Goal: Information Seeking & Learning: Learn about a topic

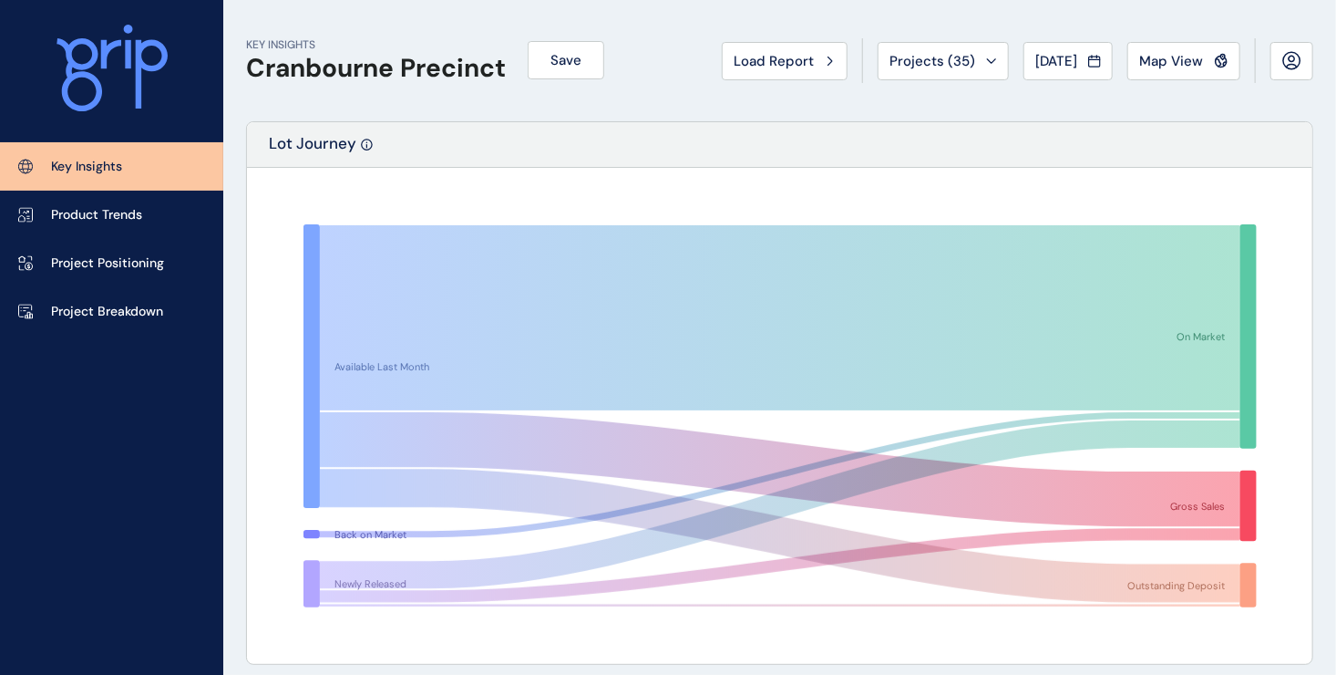
click at [97, 171] on p "Key Insights" at bounding box center [86, 167] width 71 height 18
click at [773, 69] on button "Load Report" at bounding box center [785, 61] width 126 height 38
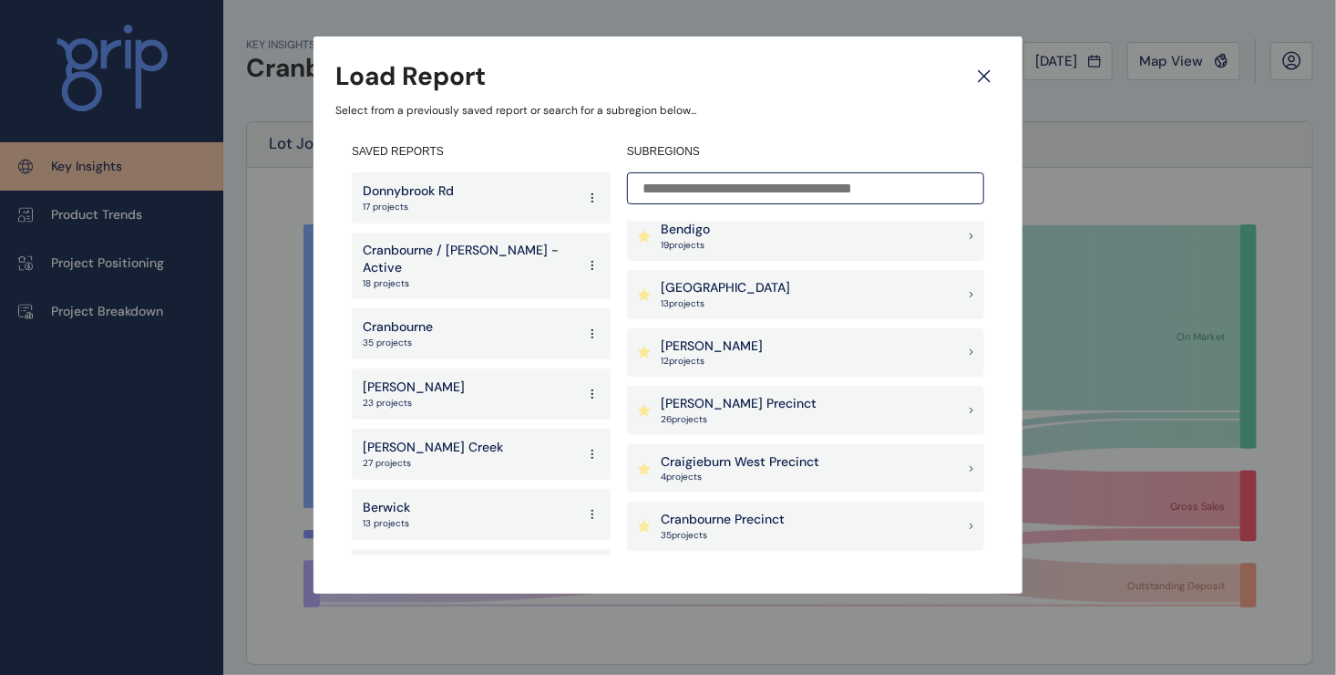
scroll to position [379, 0]
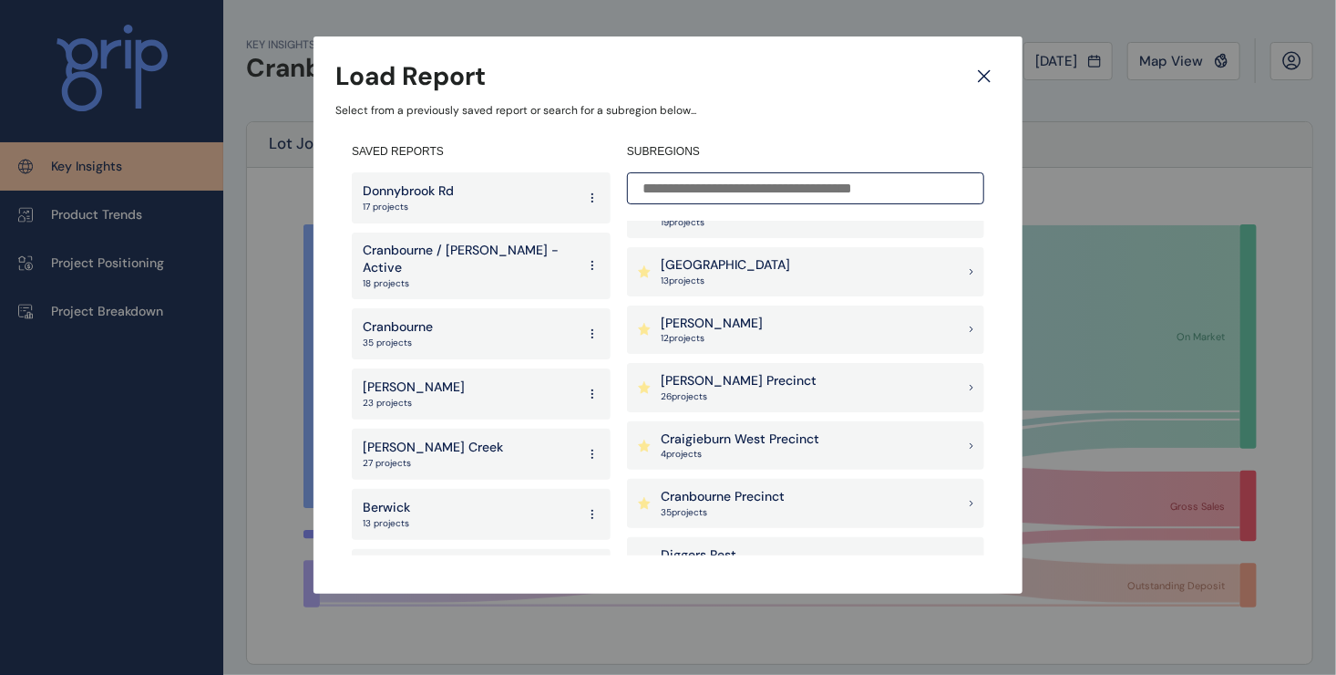
click at [435, 249] on p "Cranbourne / [PERSON_NAME] - Active" at bounding box center [469, 260] width 213 height 36
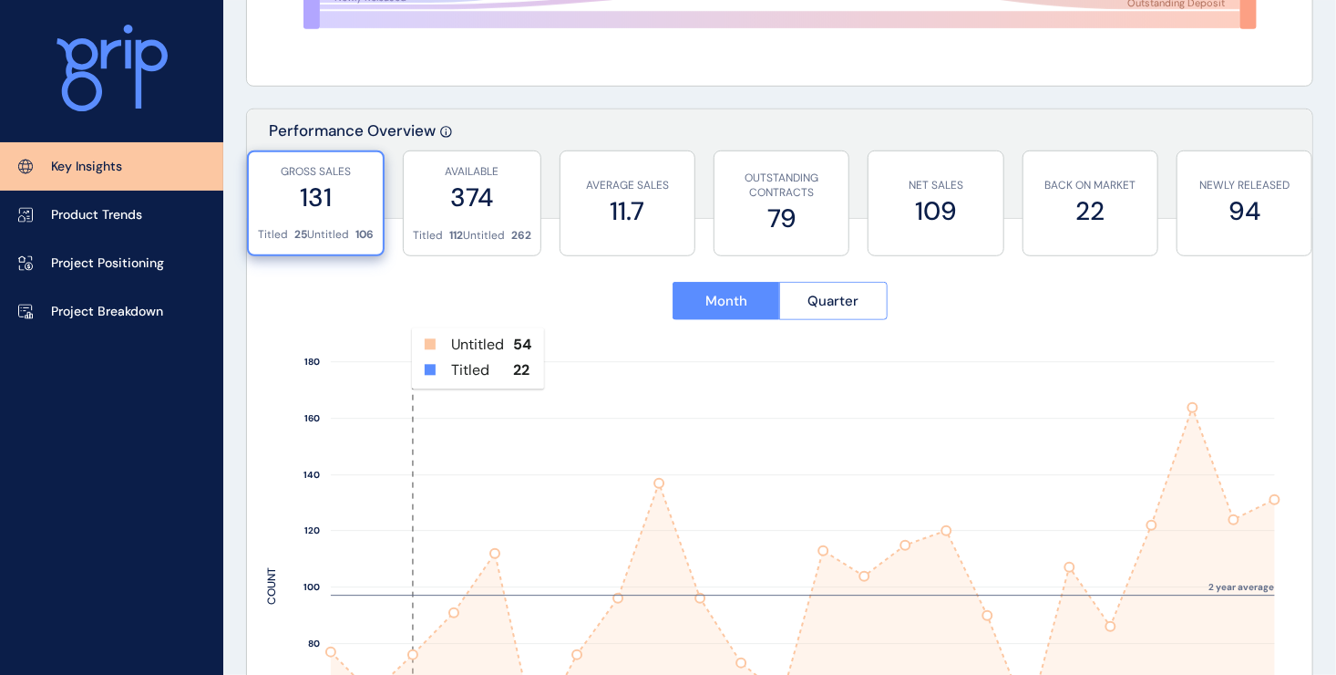
scroll to position [547, 0]
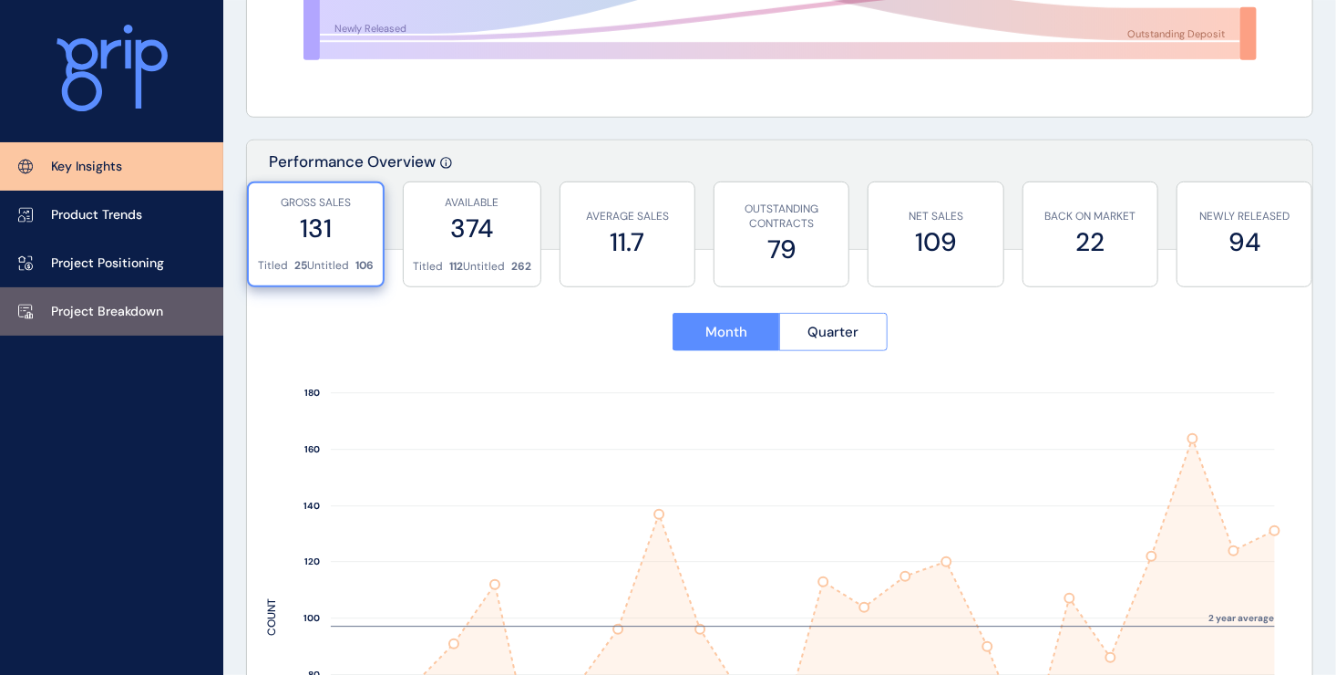
click at [97, 304] on p "Project Breakdown" at bounding box center [107, 312] width 112 height 18
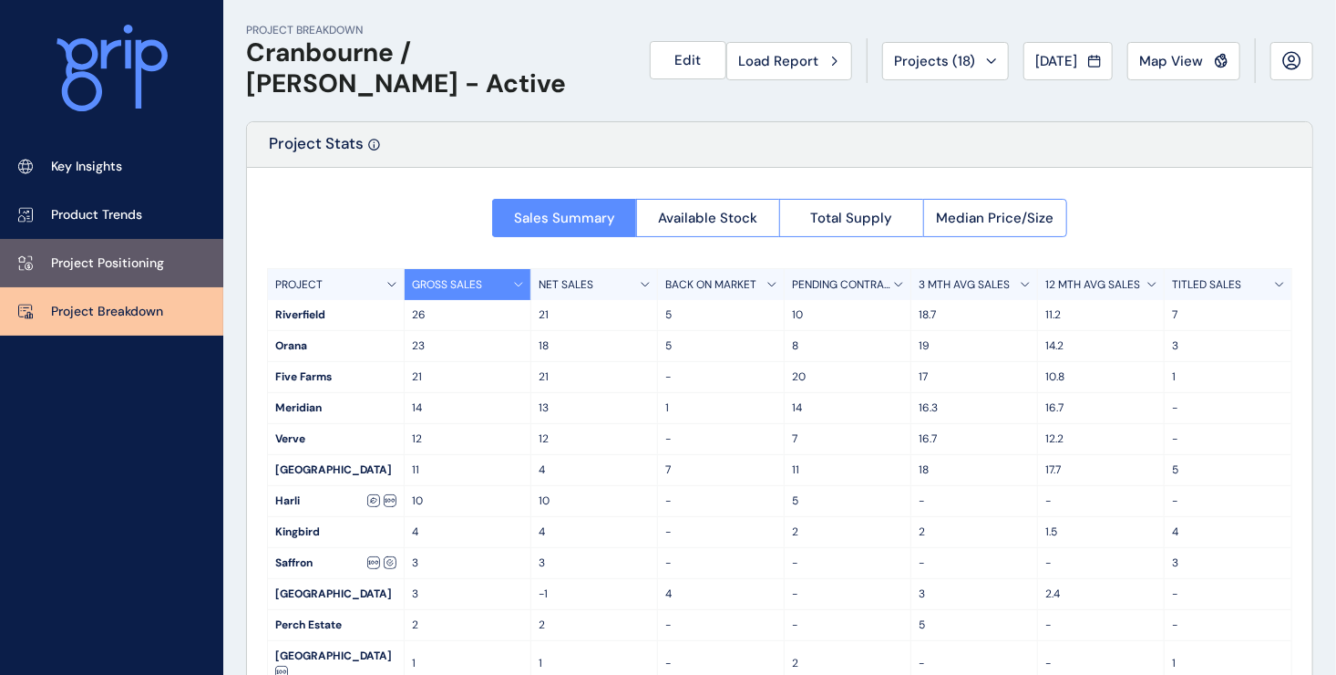
click at [85, 259] on p "Project Positioning" at bounding box center [107, 263] width 113 height 18
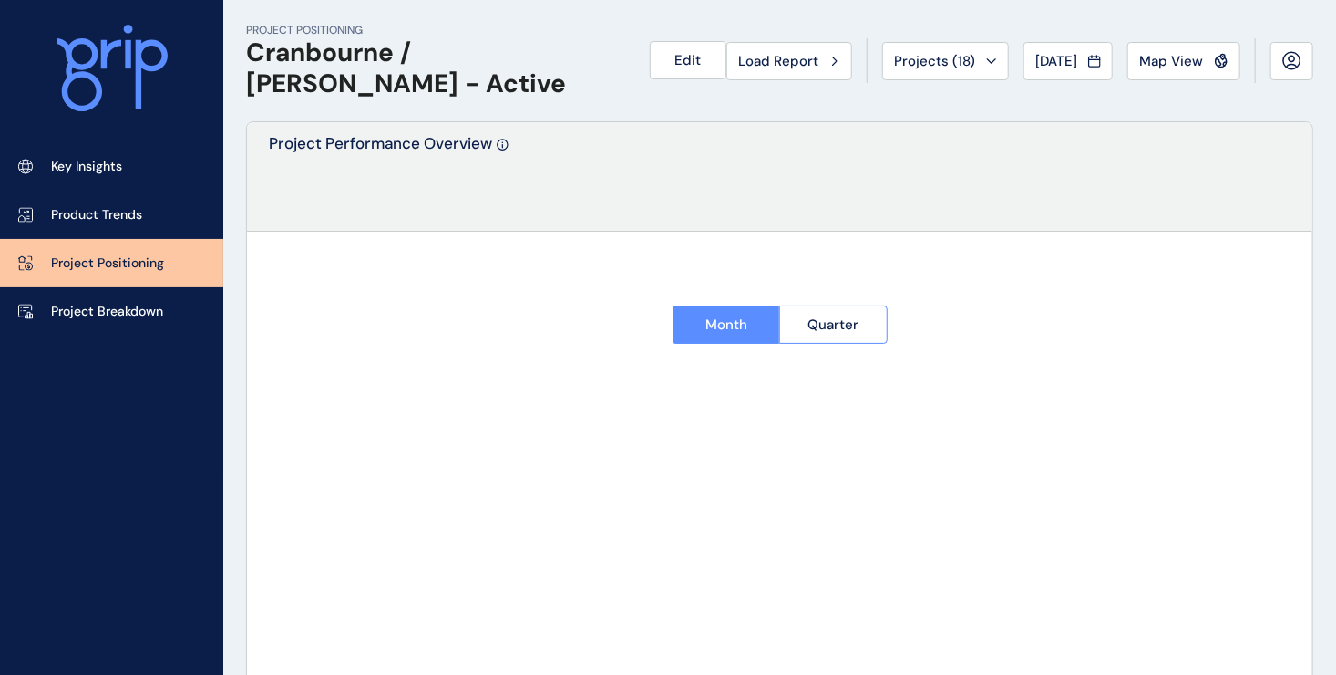
type input "**********"
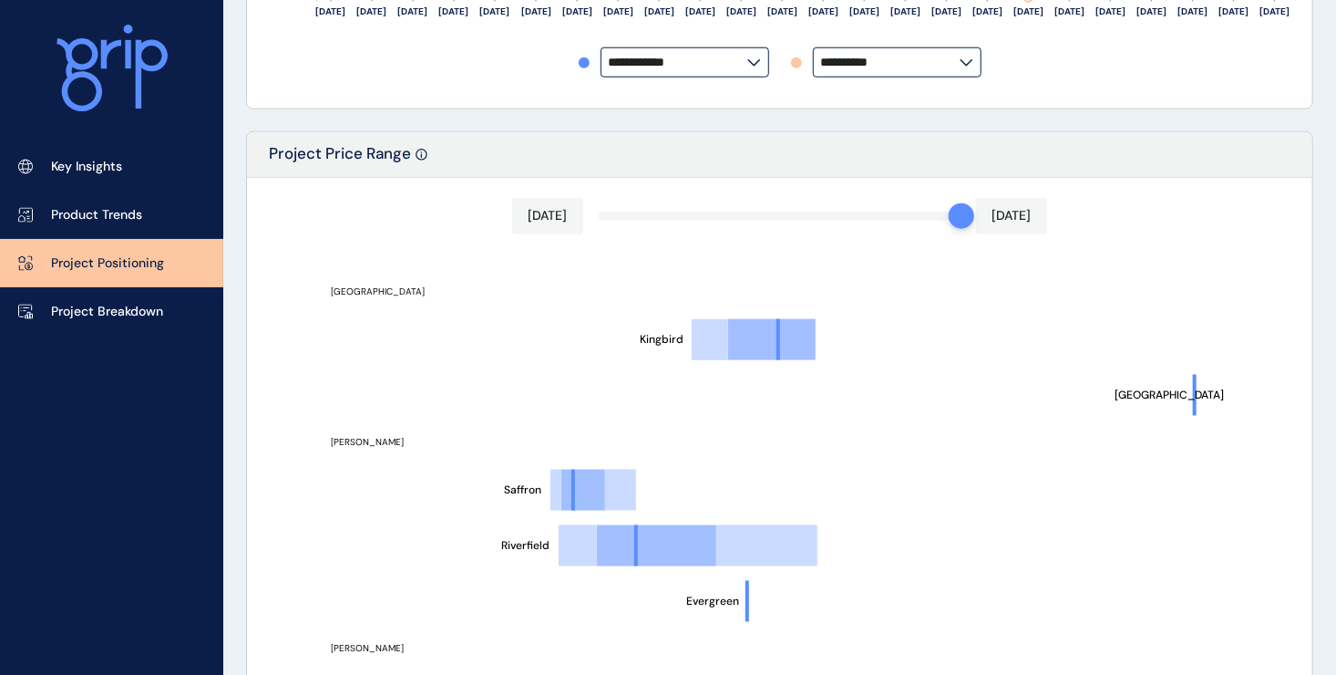
scroll to position [729, 0]
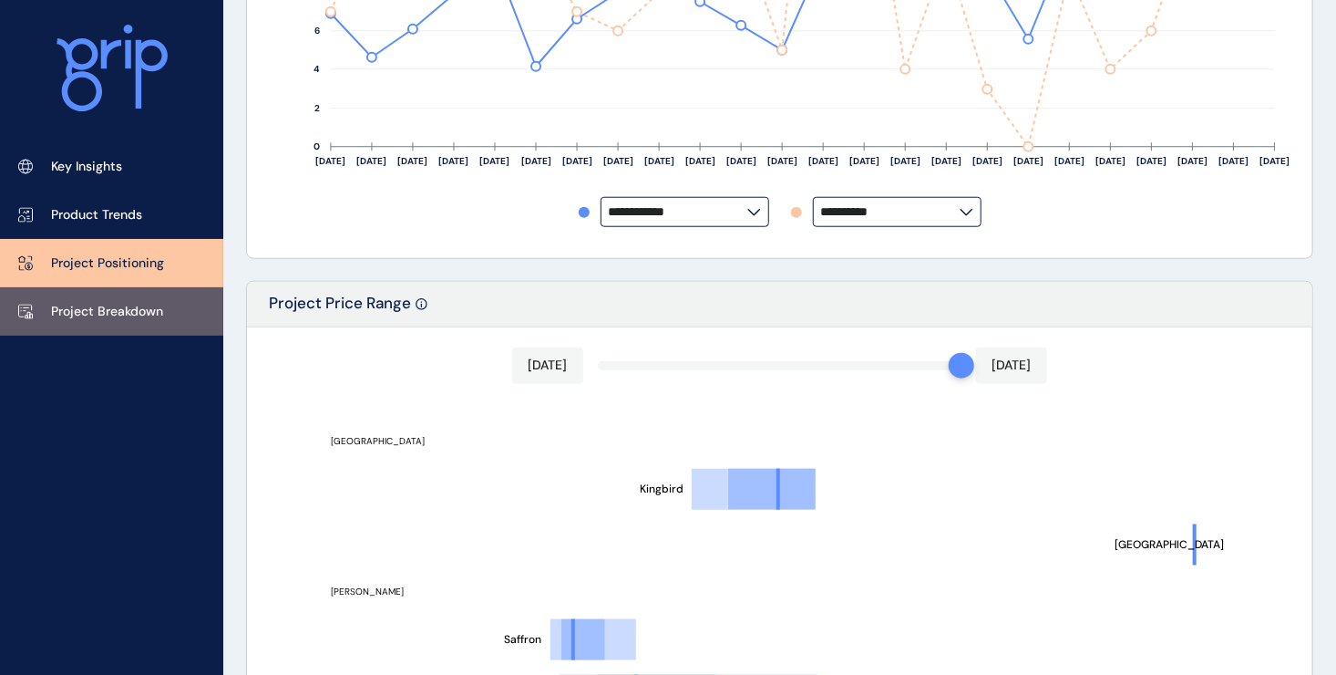
click at [116, 317] on p "Project Breakdown" at bounding box center [107, 312] width 112 height 18
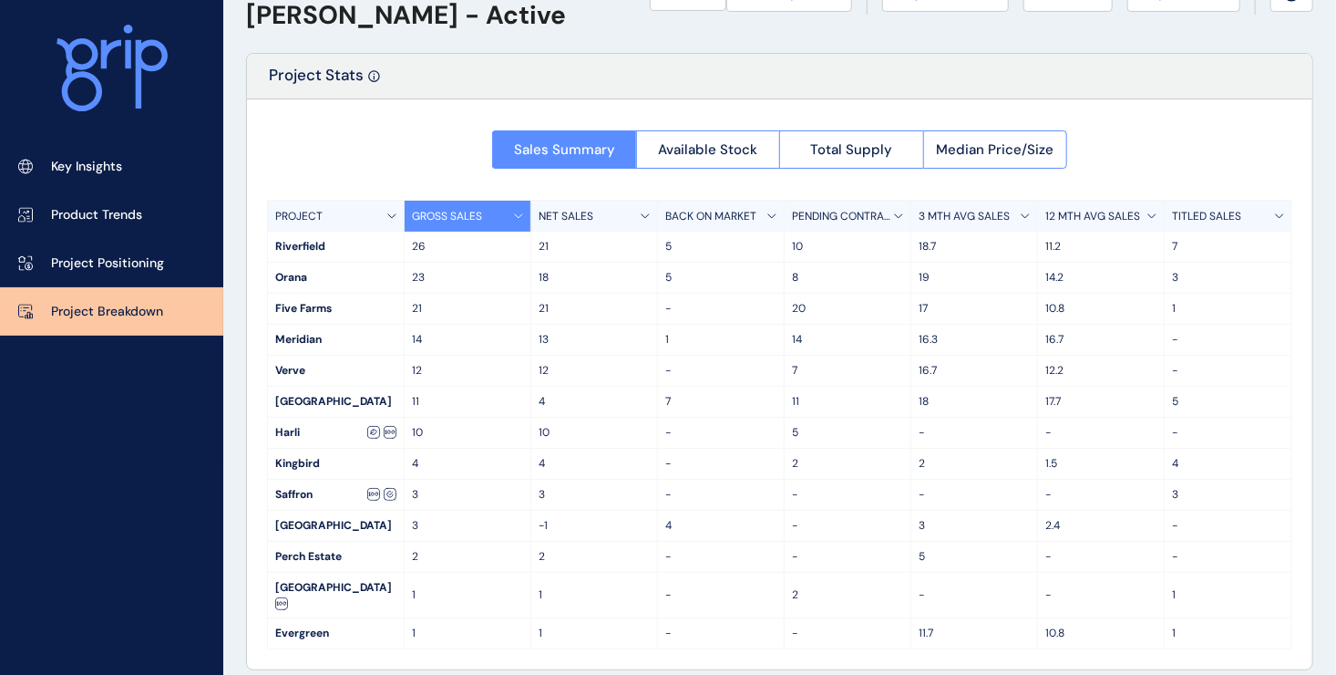
scroll to position [70, 0]
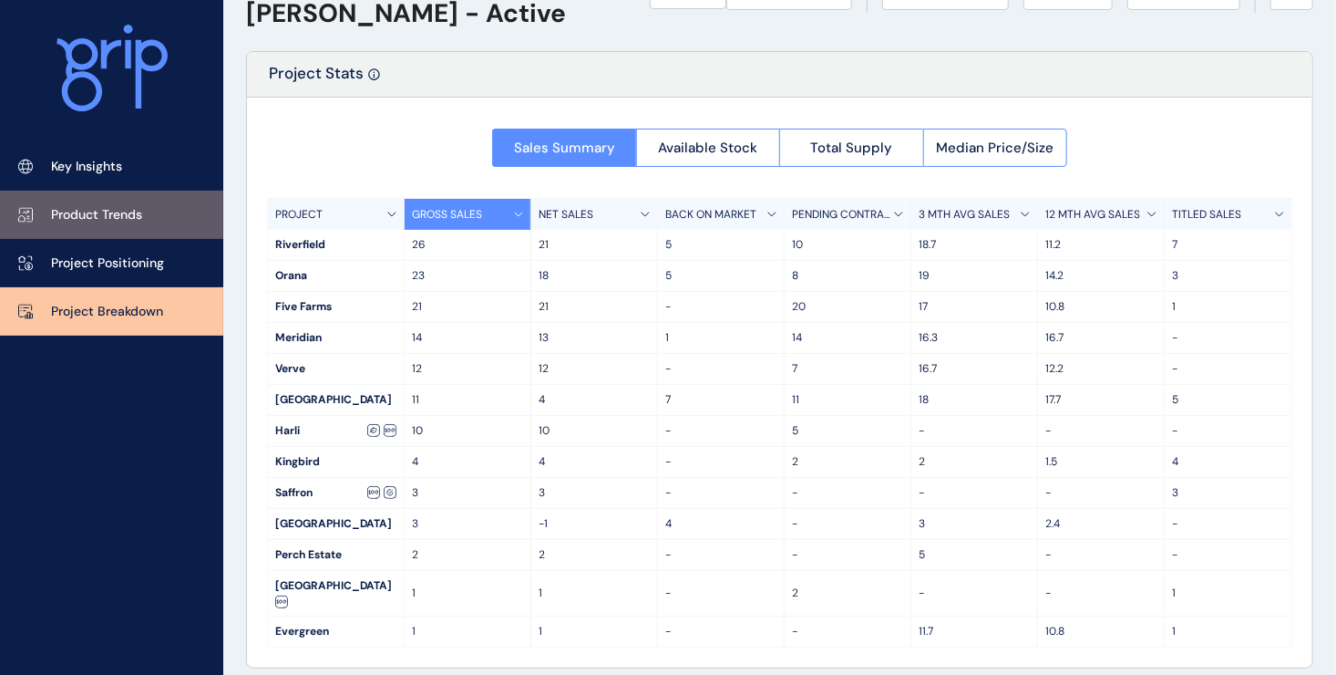
click at [123, 220] on p "Product Trends" at bounding box center [96, 215] width 91 height 18
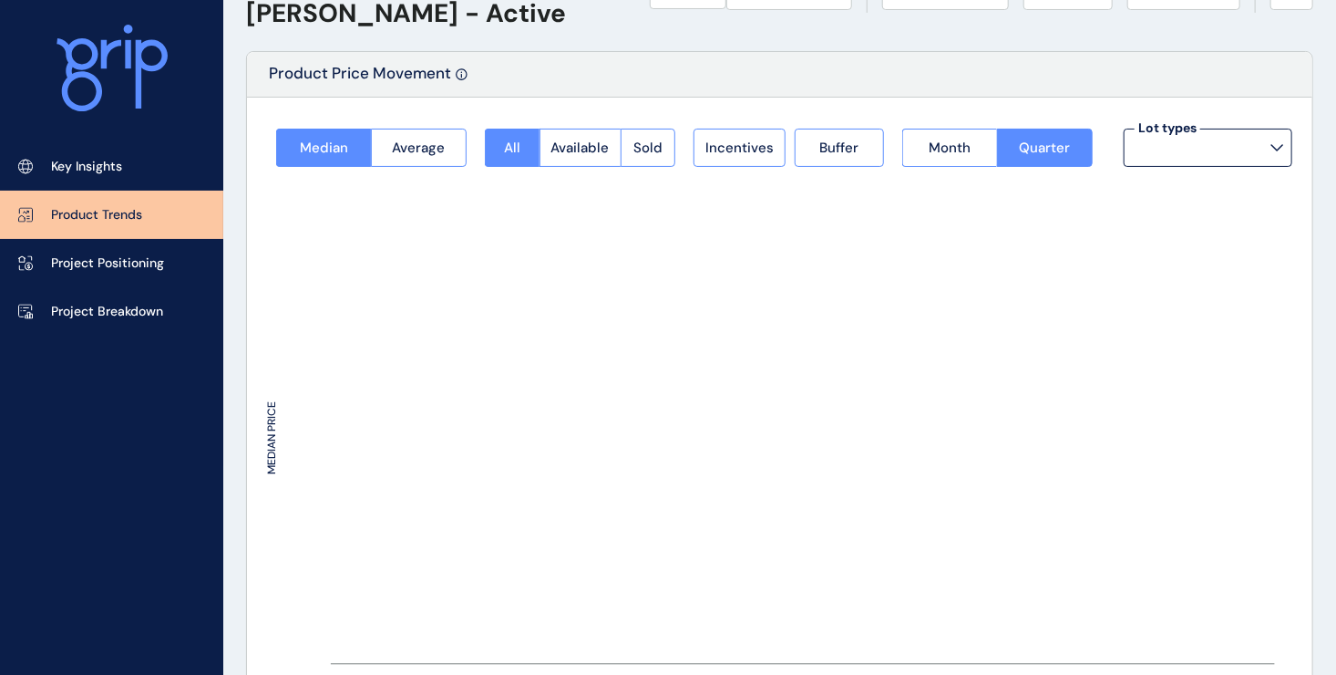
type input "**********"
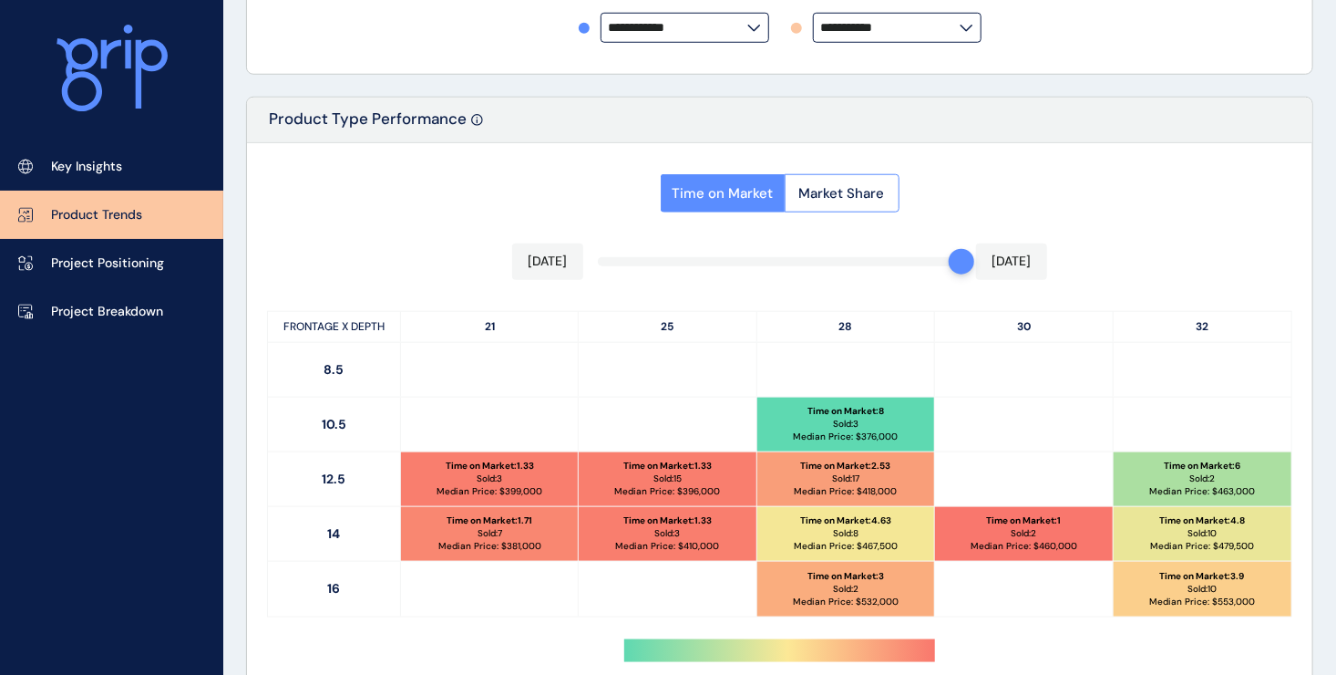
scroll to position [891, 0]
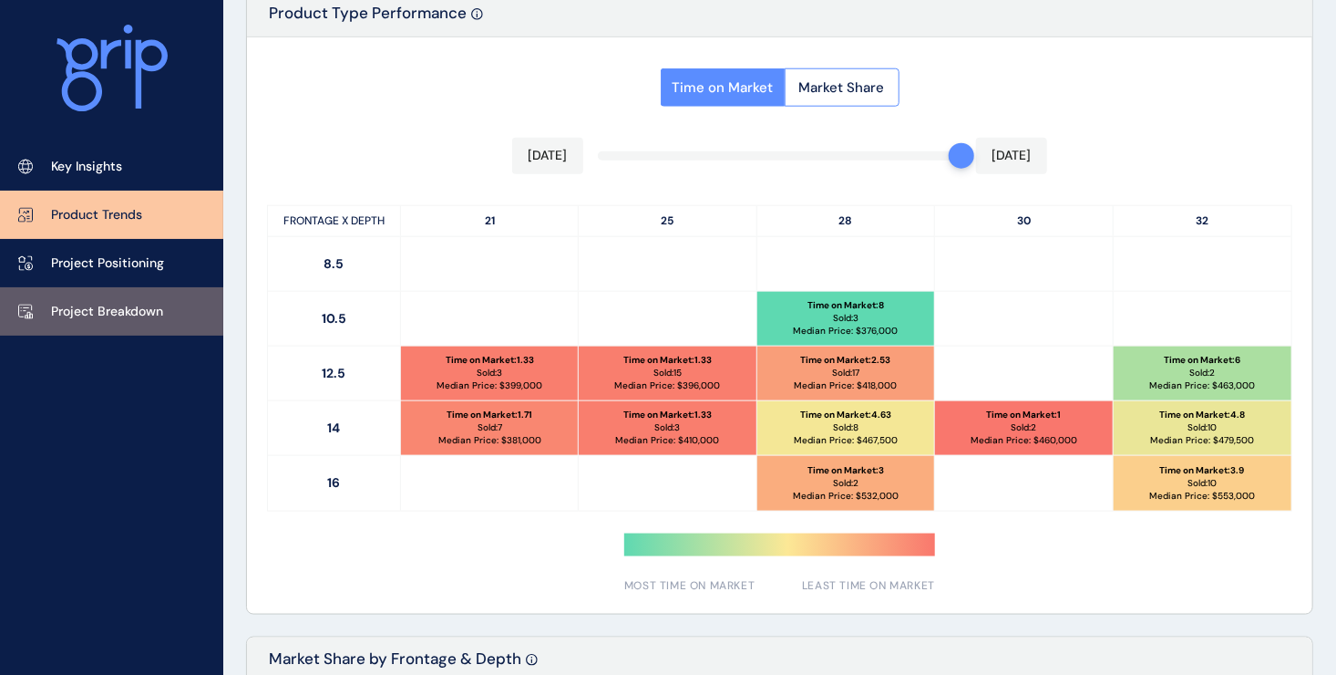
click at [98, 314] on p "Project Breakdown" at bounding box center [107, 312] width 112 height 18
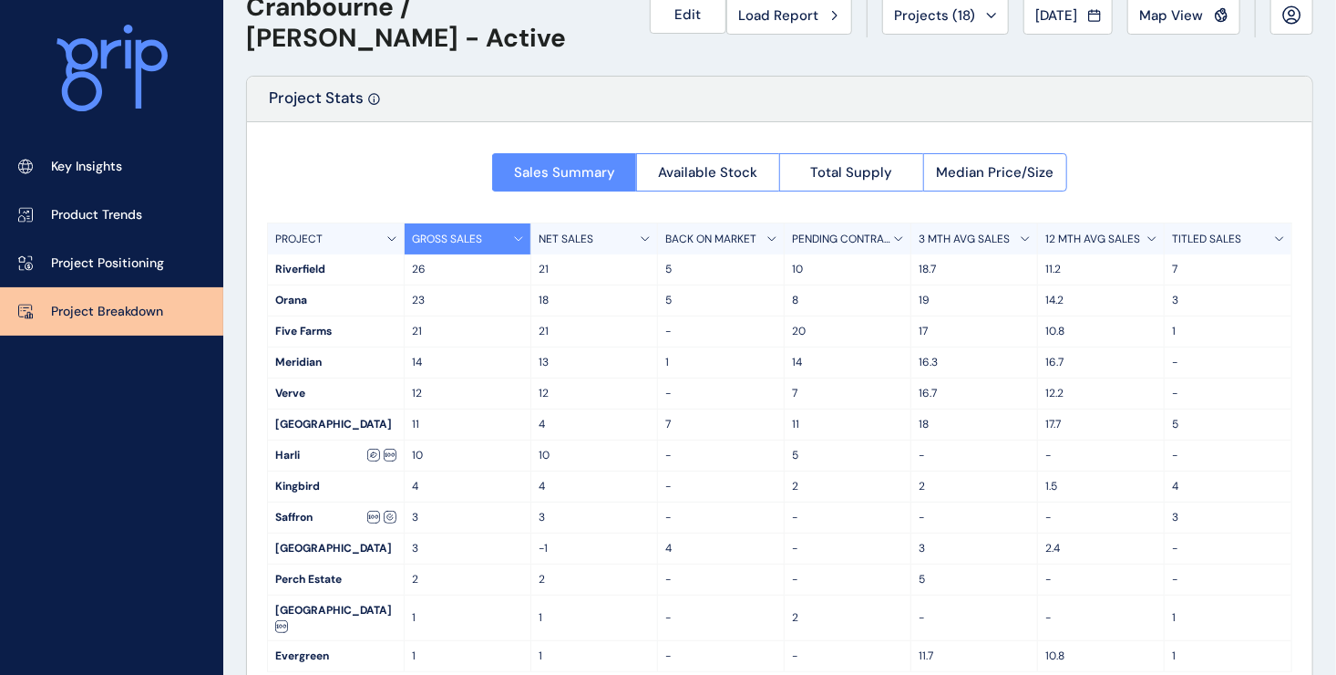
scroll to position [70, 0]
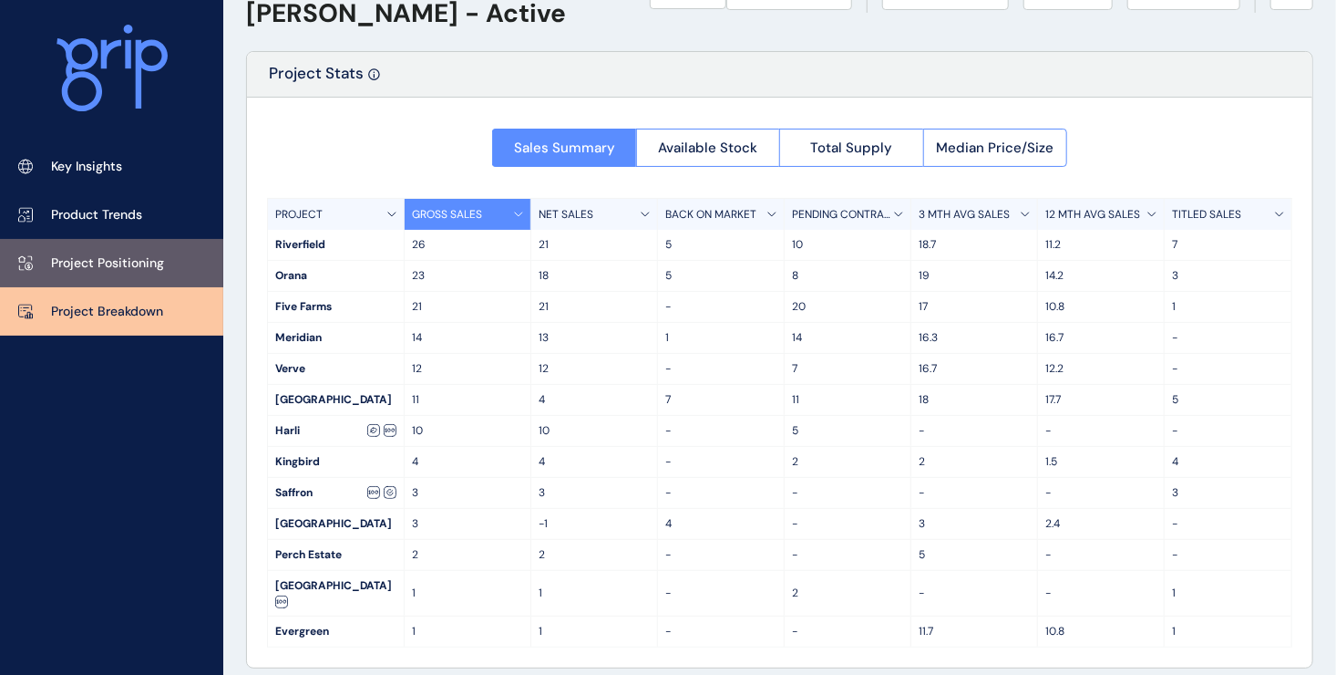
click at [178, 273] on link "Project Positioning" at bounding box center [111, 263] width 223 height 48
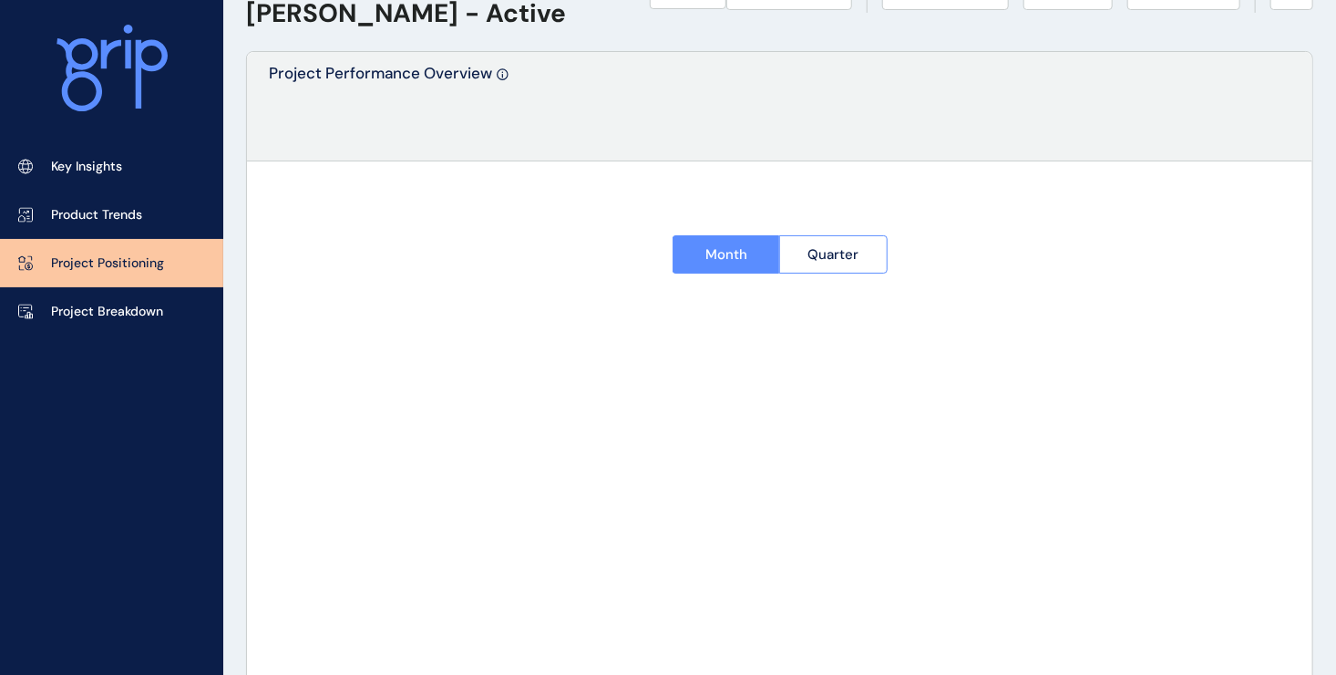
type input "**********"
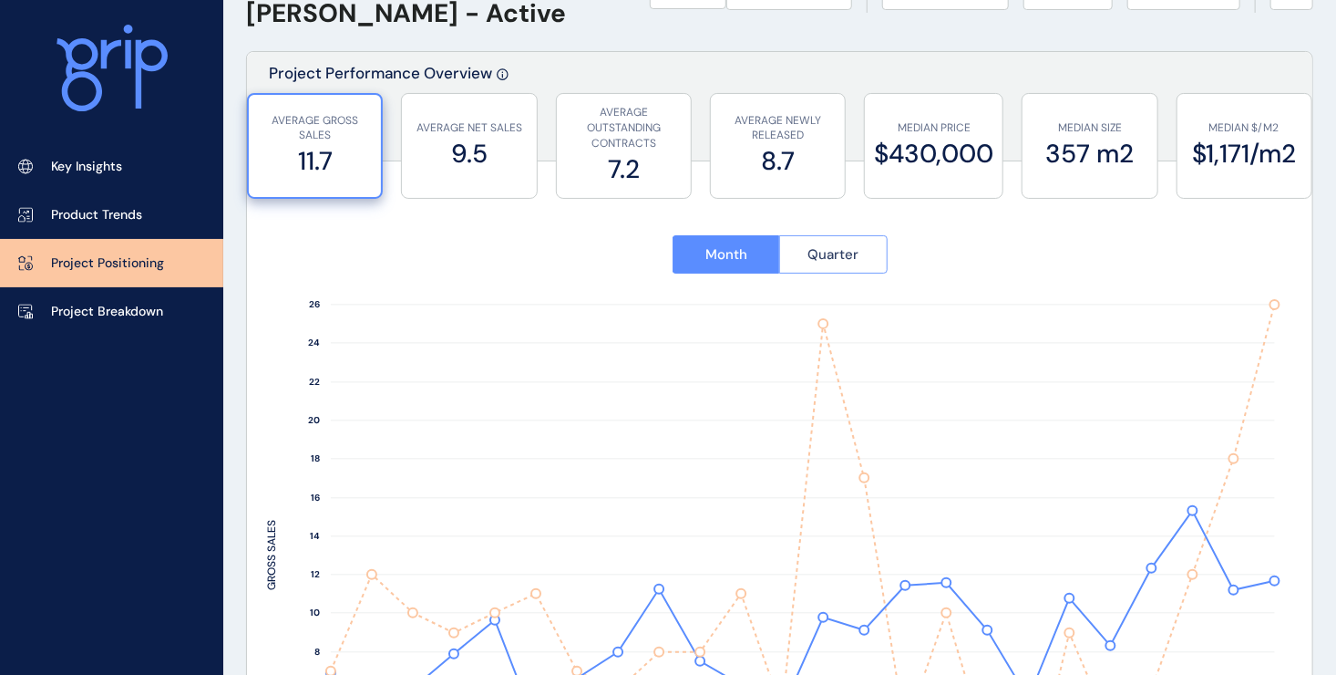
click at [829, 264] on button "Quarter" at bounding box center [833, 254] width 108 height 38
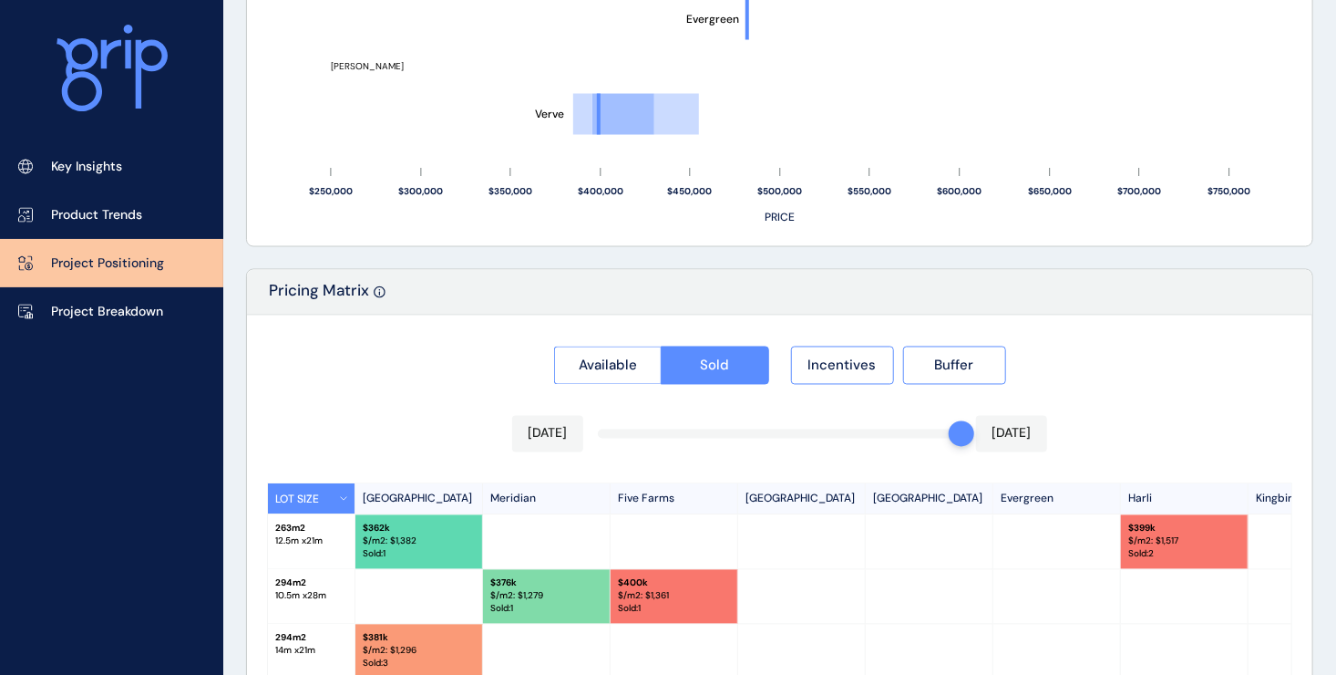
scroll to position [1438, 0]
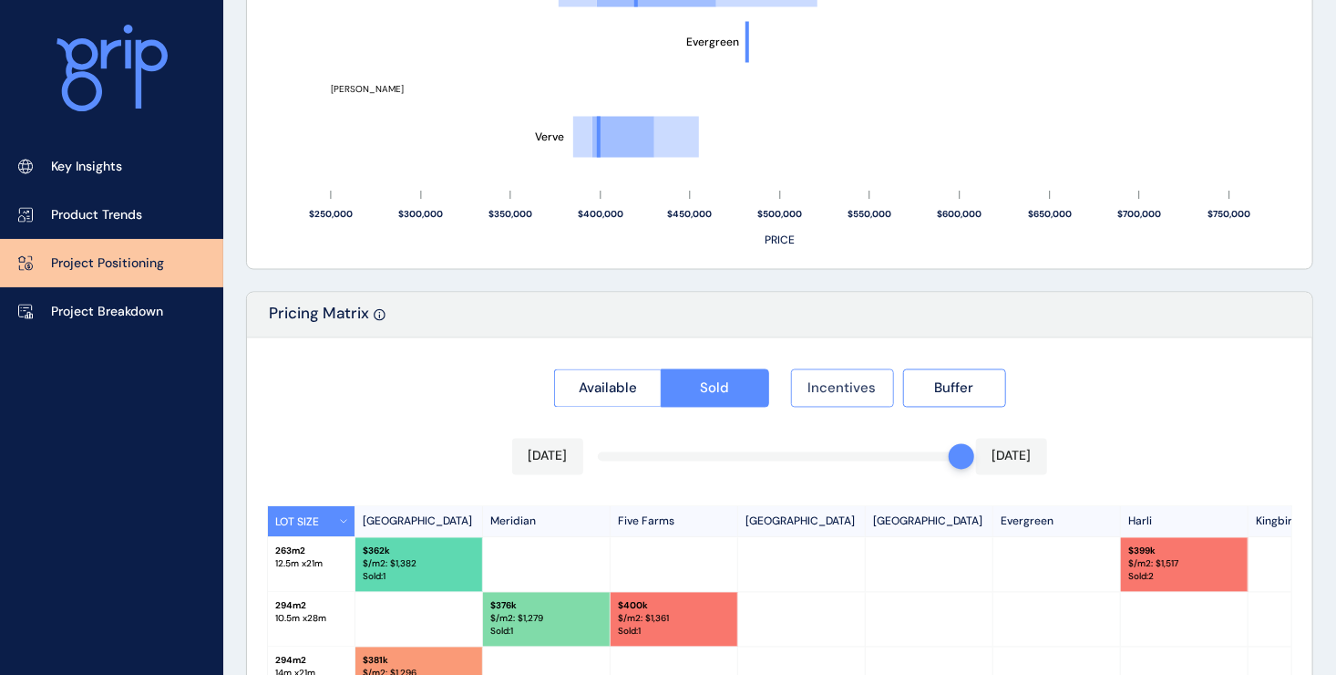
click at [850, 383] on span "Incentives" at bounding box center [843, 388] width 68 height 18
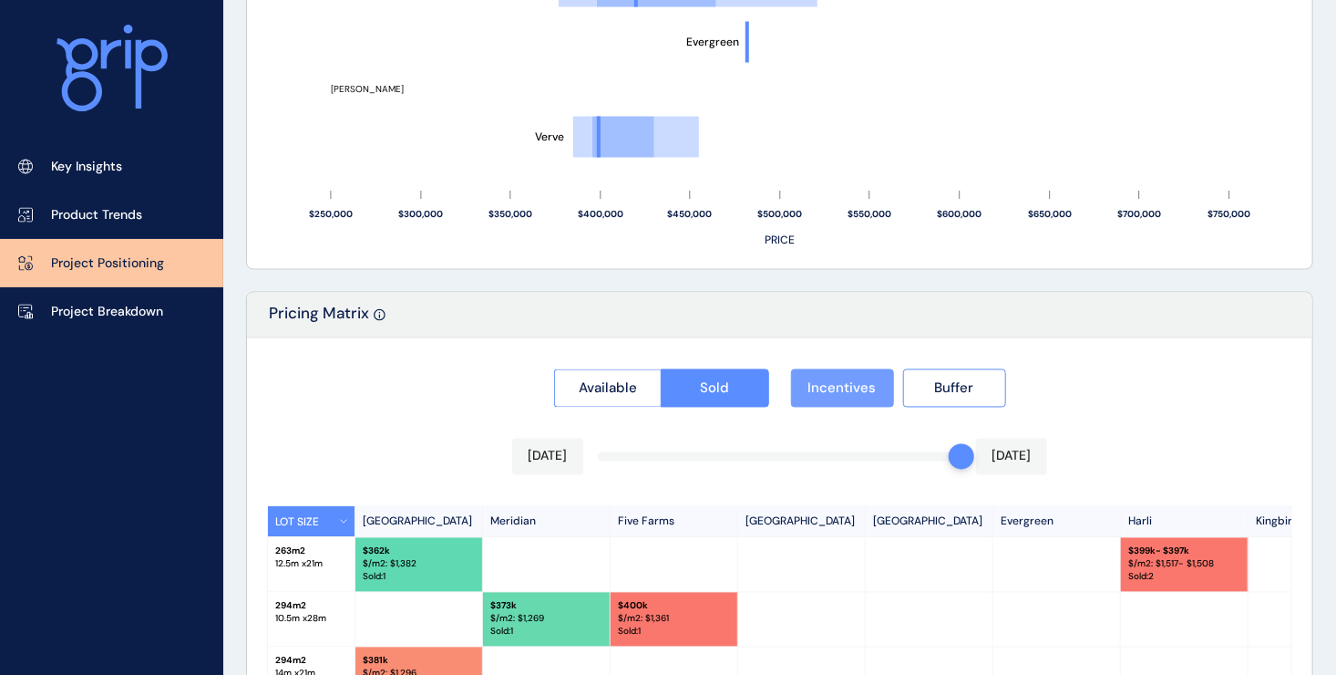
click at [830, 397] on button "Incentives" at bounding box center [842, 388] width 103 height 38
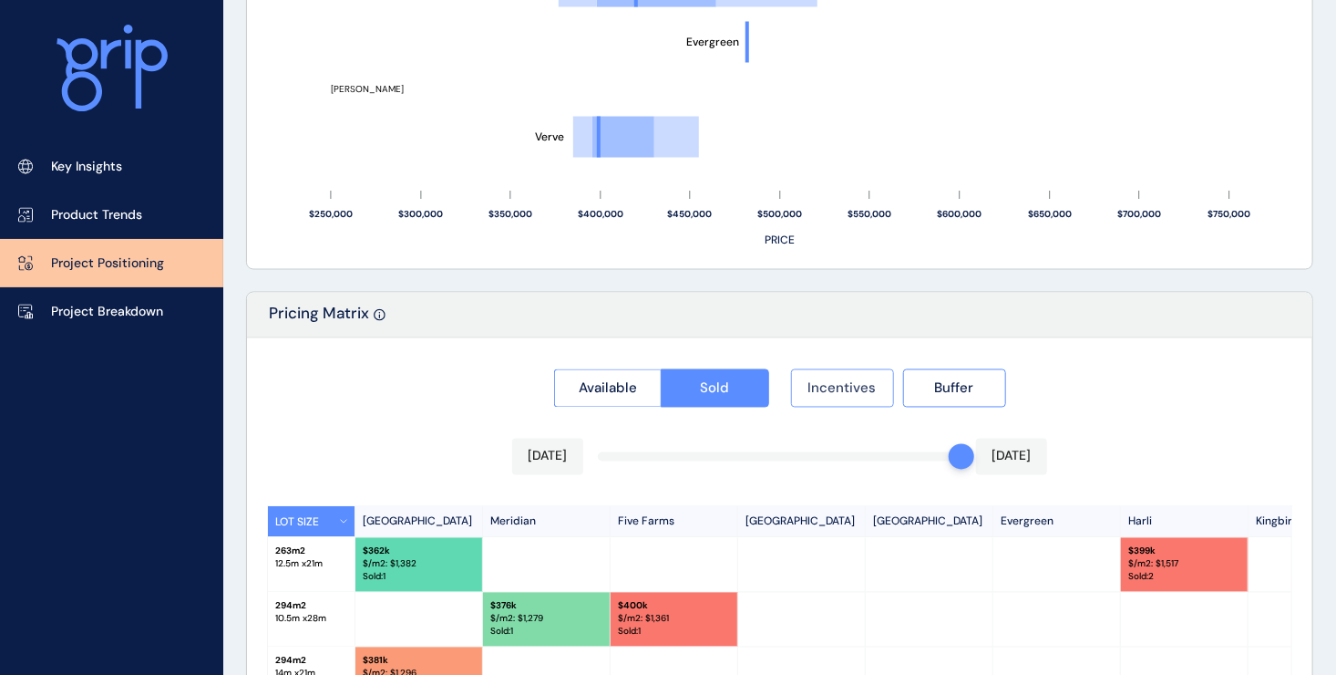
click at [843, 395] on span "Incentives" at bounding box center [843, 388] width 68 height 18
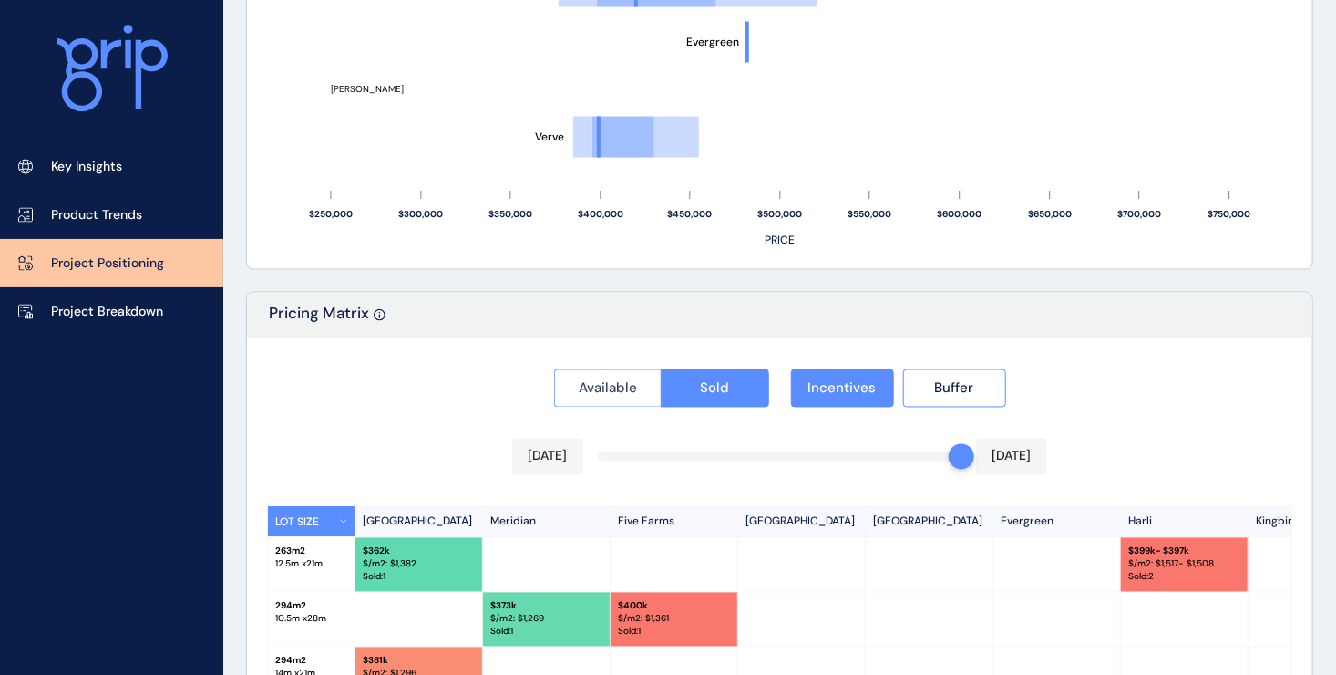
click at [634, 398] on button "Available" at bounding box center [608, 388] width 108 height 38
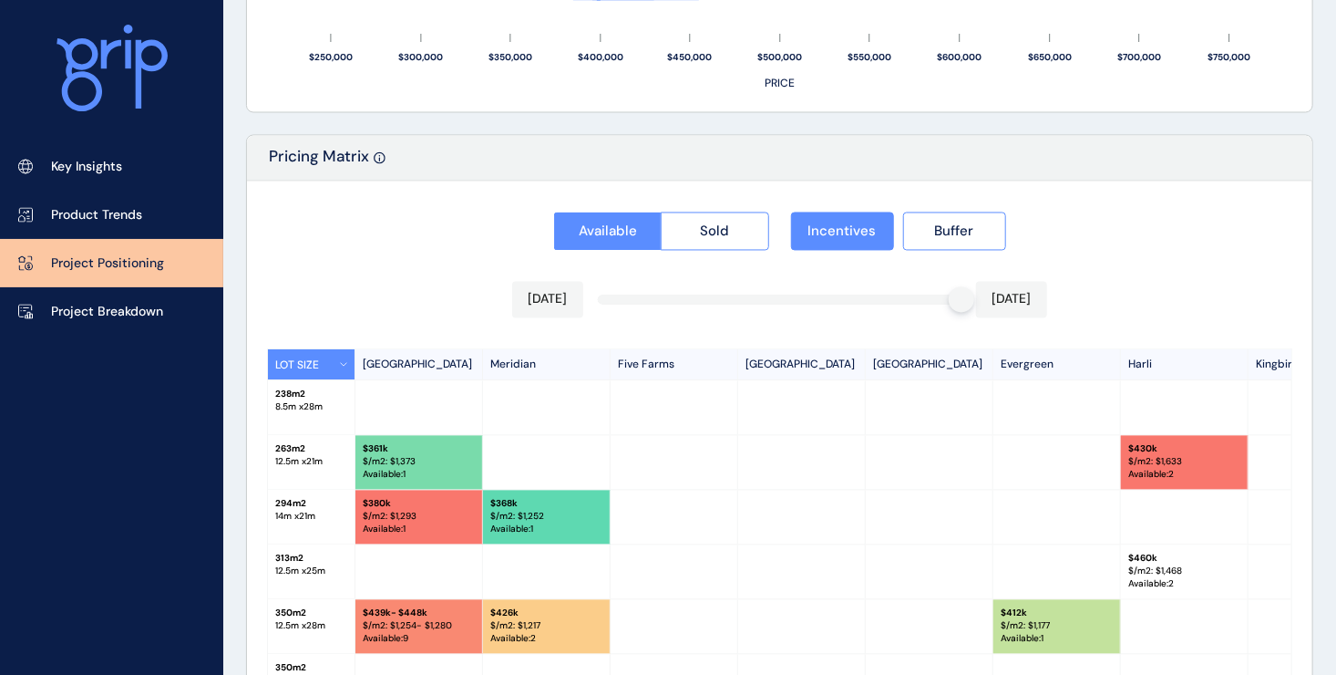
scroll to position [1620, 0]
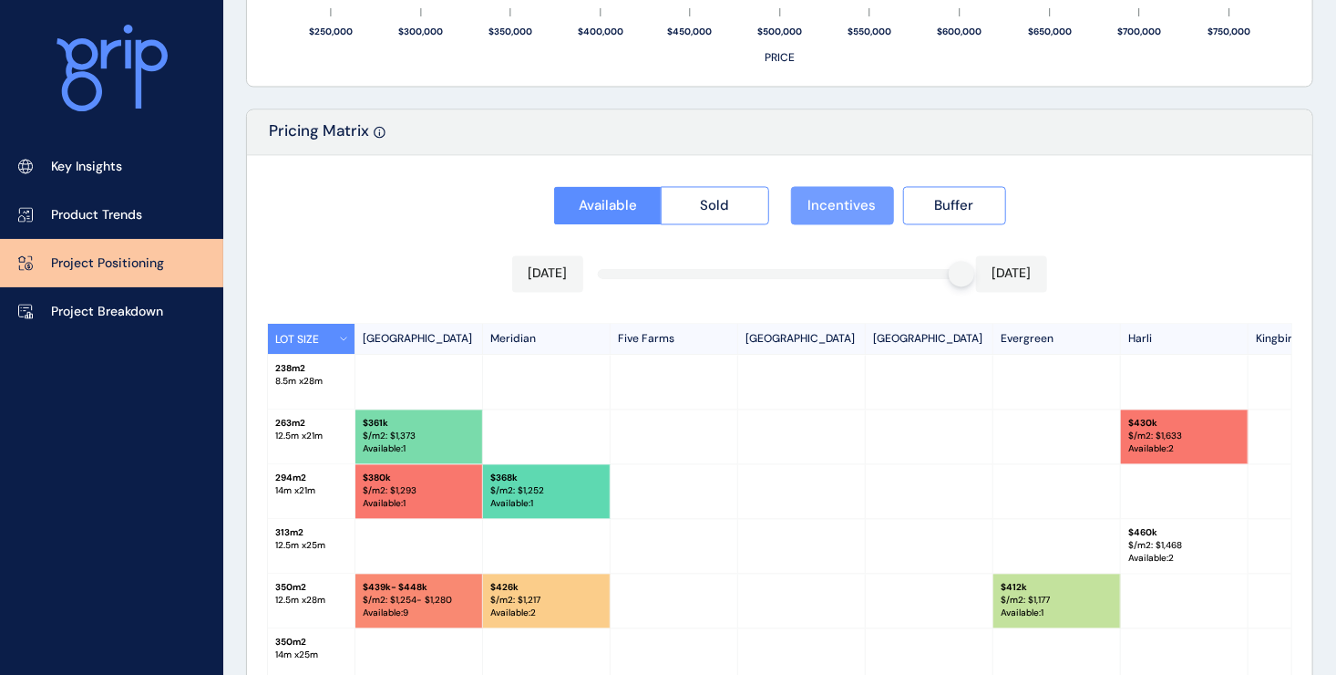
click at [847, 221] on button "Incentives" at bounding box center [842, 206] width 103 height 38
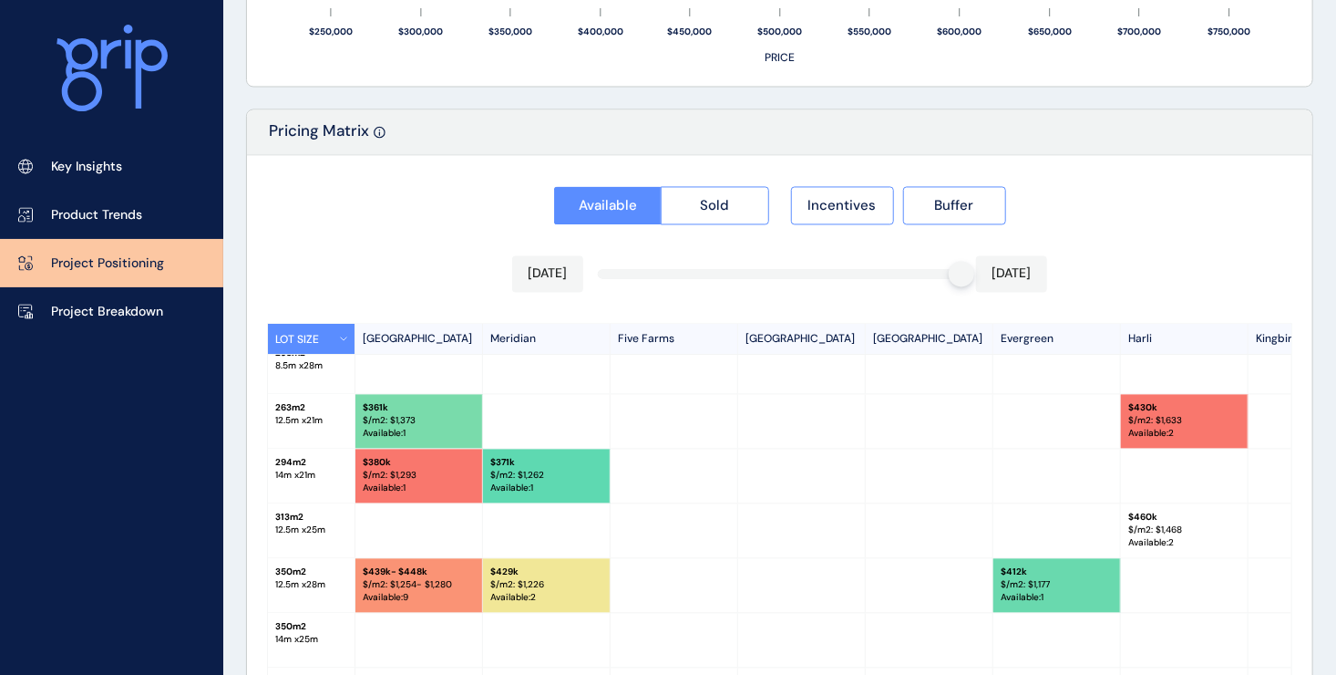
scroll to position [0, 0]
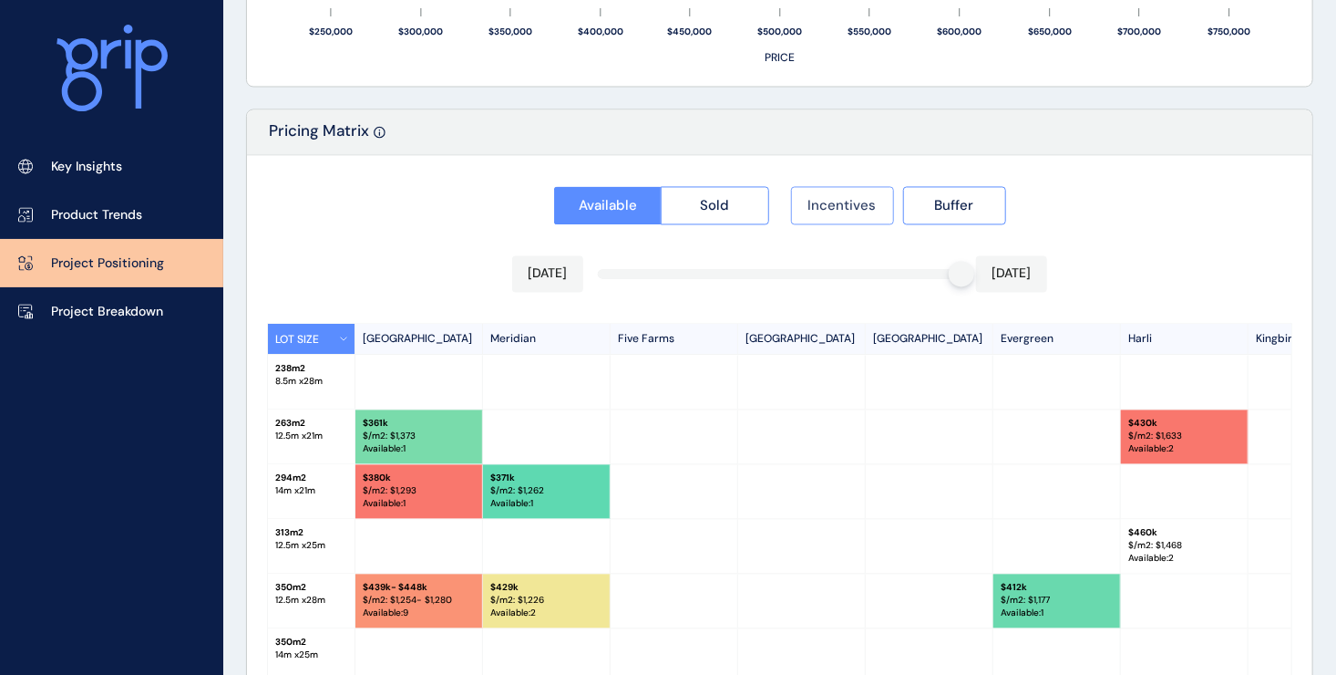
click at [863, 212] on span "Incentives" at bounding box center [843, 206] width 68 height 18
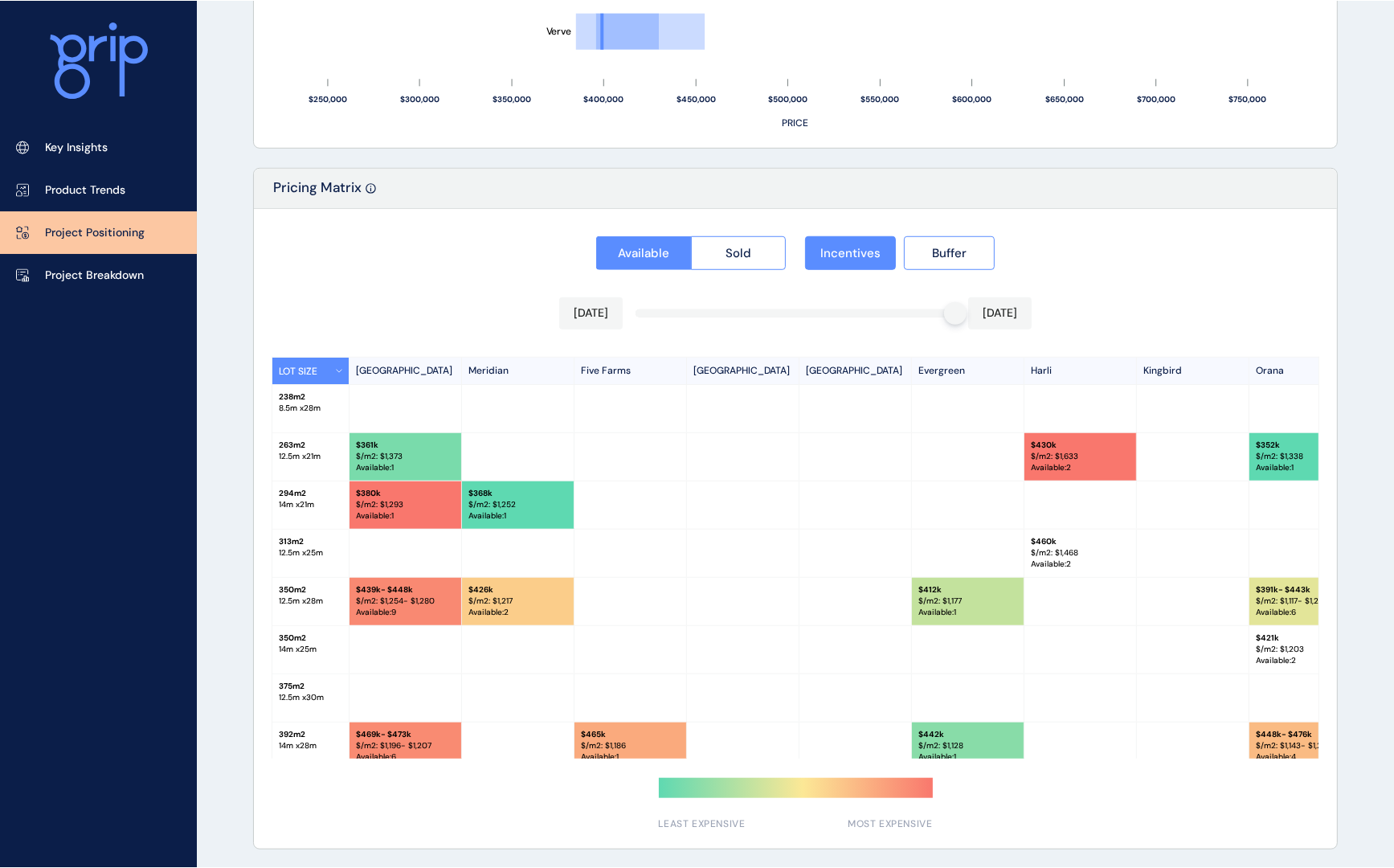
scroll to position [1356, 0]
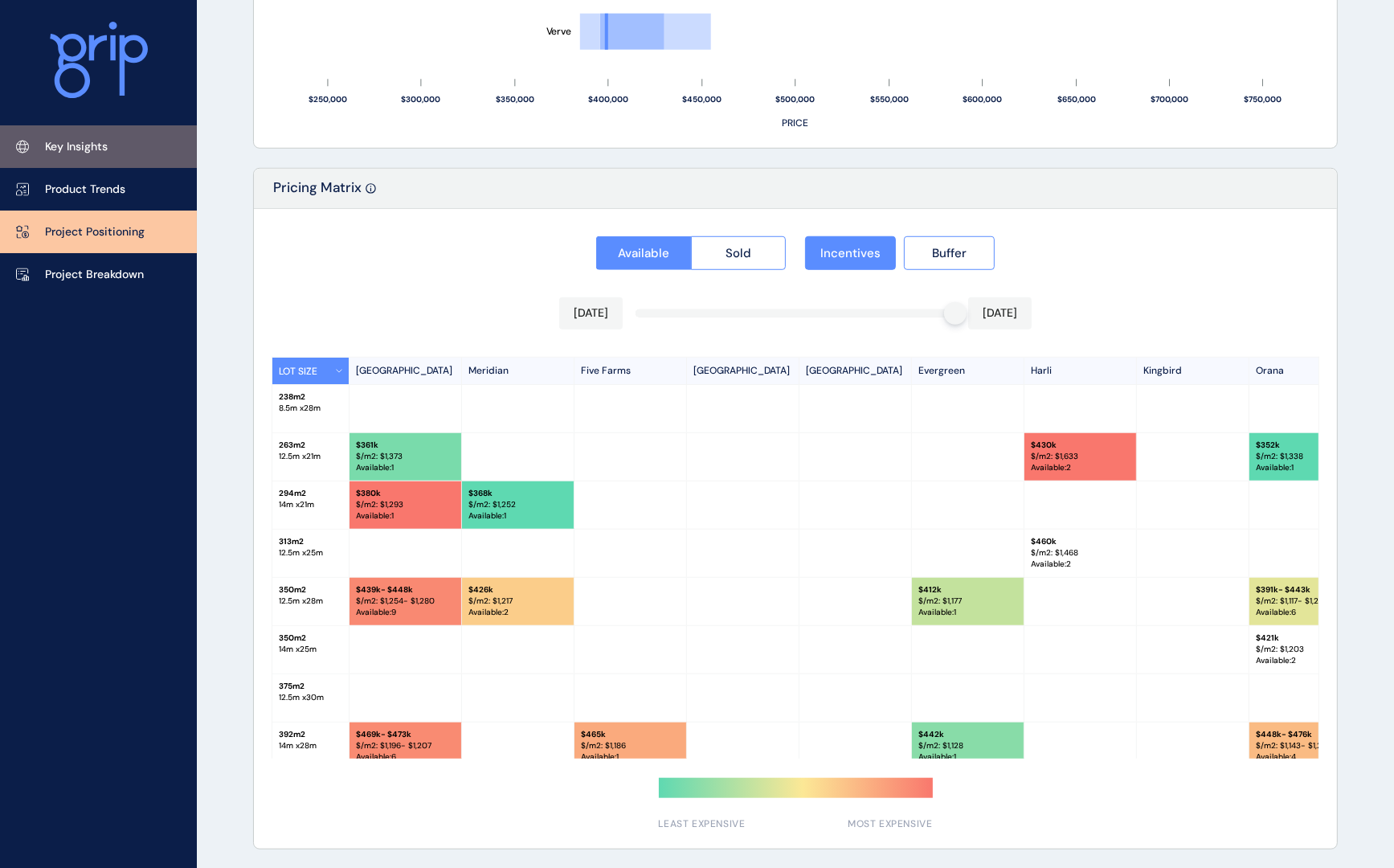
click at [102, 152] on p "Key Insights" at bounding box center [76, 147] width 63 height 16
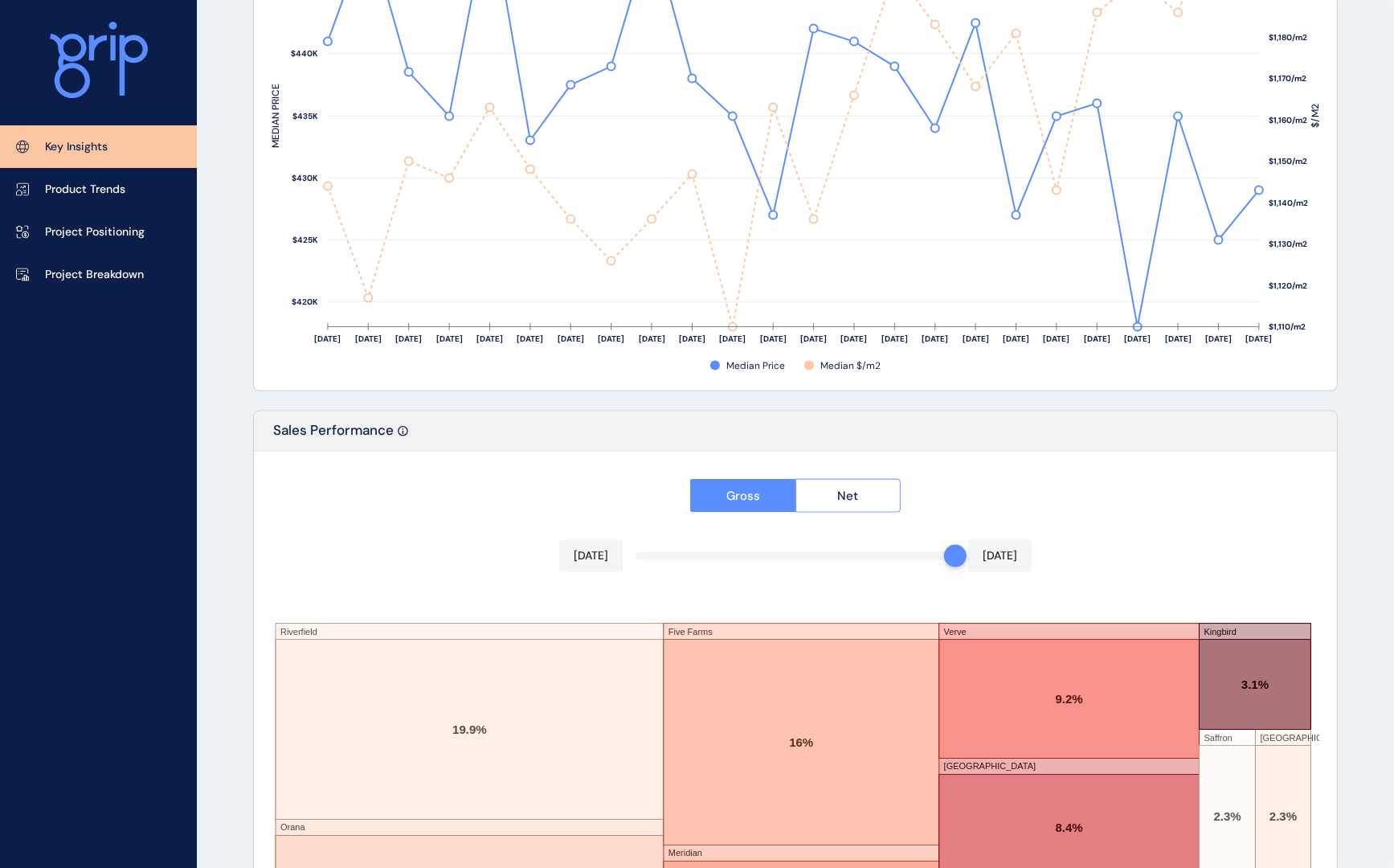
scroll to position [2513, 0]
